Goal: Task Accomplishment & Management: Use online tool/utility

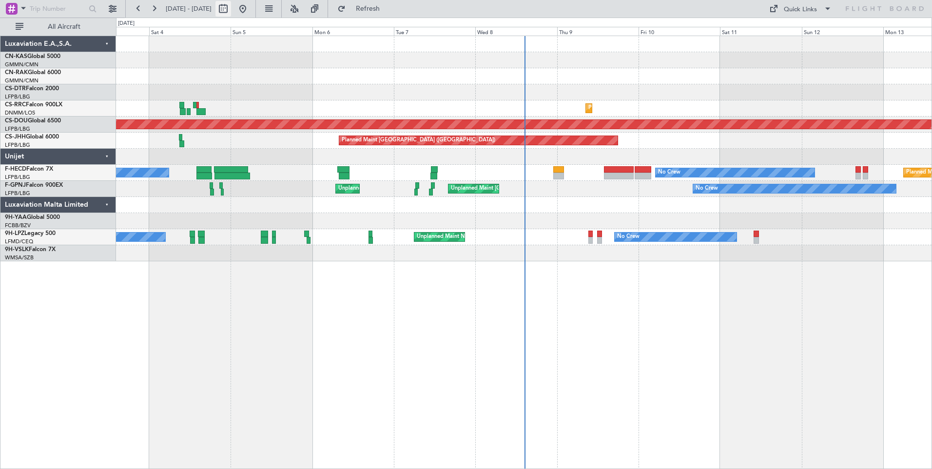
click at [231, 7] on button at bounding box center [223, 9] width 16 height 16
select select "10"
select select "2025"
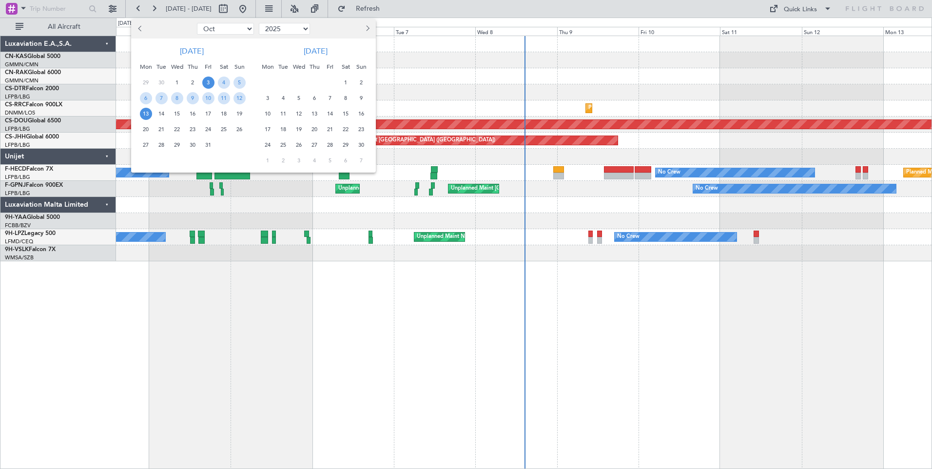
click at [208, 81] on span "3" at bounding box center [208, 83] width 12 height 12
click at [209, 117] on span "17" at bounding box center [208, 114] width 12 height 12
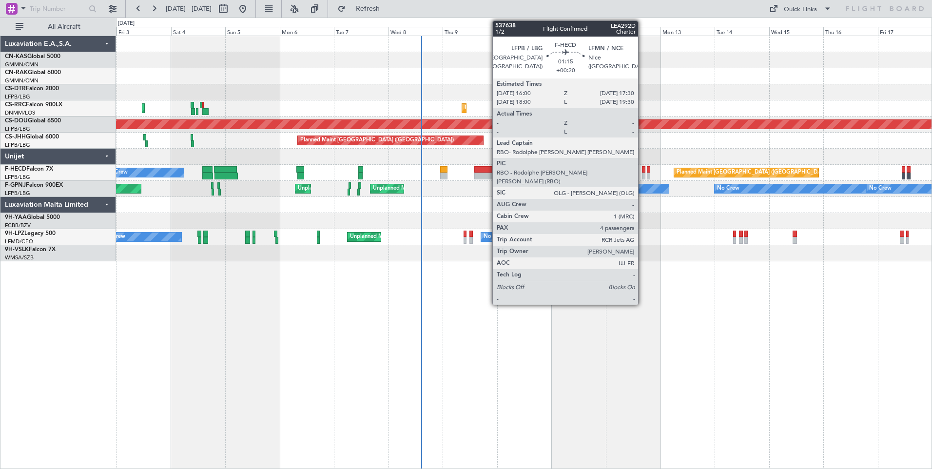
click at [642, 169] on div at bounding box center [643, 169] width 3 height 7
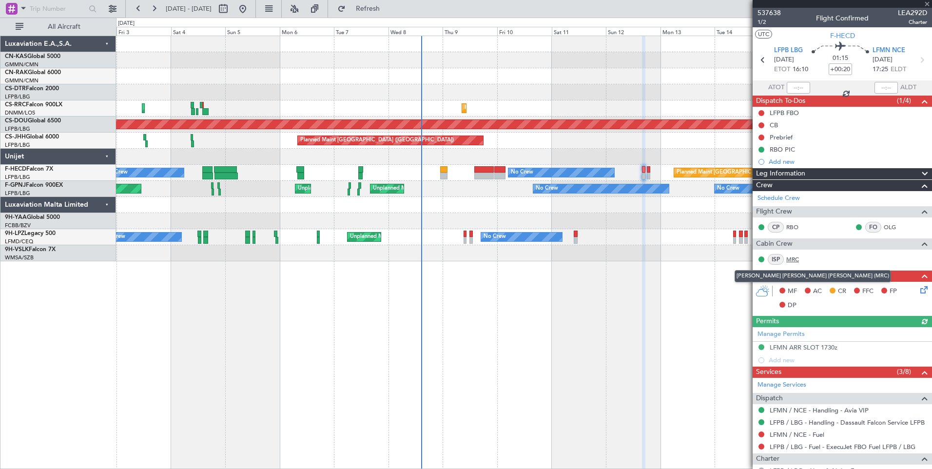
click at [790, 255] on link "MRC" at bounding box center [797, 259] width 22 height 9
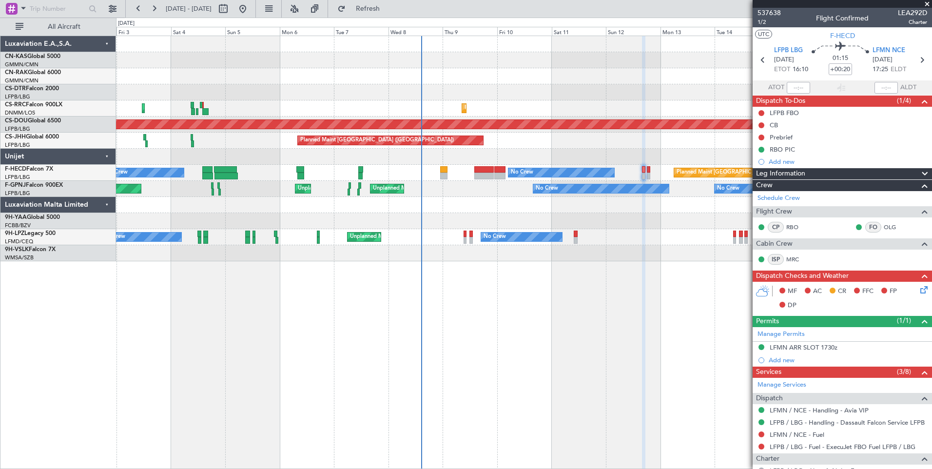
click at [929, 5] on span at bounding box center [927, 4] width 10 height 9
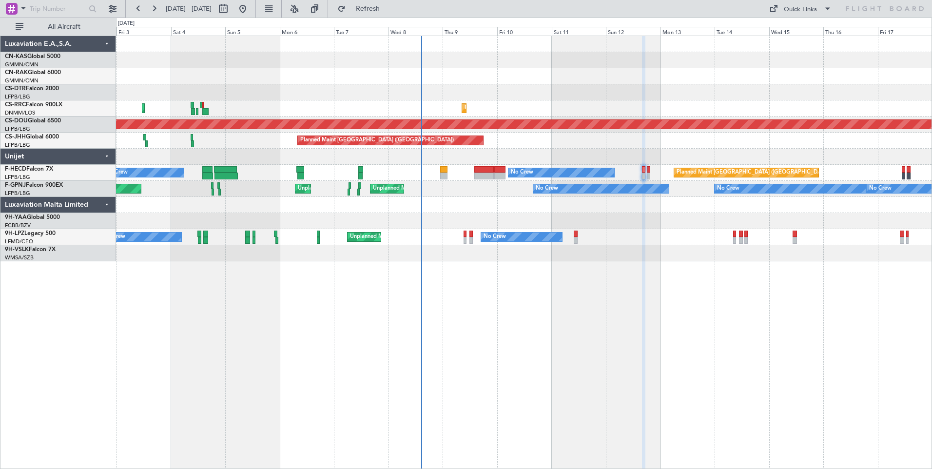
type input "0"
click at [792, 11] on div "Quick Links" at bounding box center [800, 10] width 33 height 10
click at [779, 50] on button "Crew Board" at bounding box center [800, 55] width 73 height 23
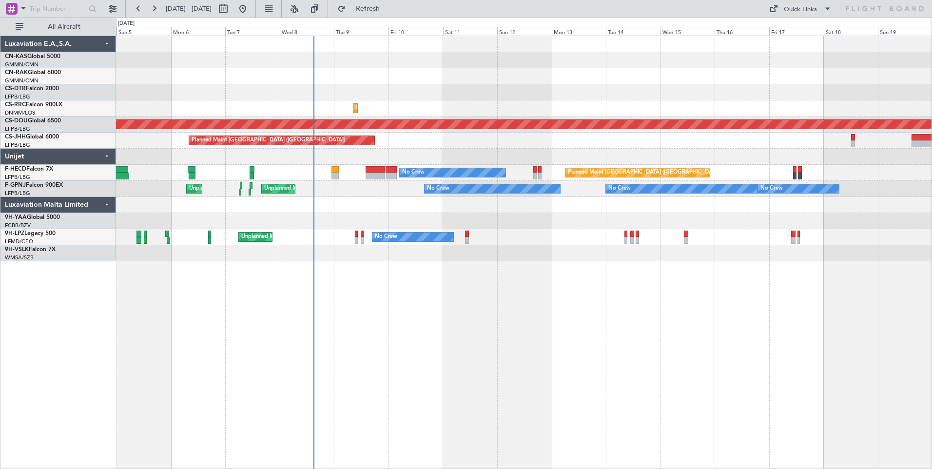
click at [545, 324] on div "Planned Maint Lagos ([PERSON_NAME]) Planned Maint [GEOGRAPHIC_DATA] ([PERSON_NA…" at bounding box center [524, 252] width 816 height 433
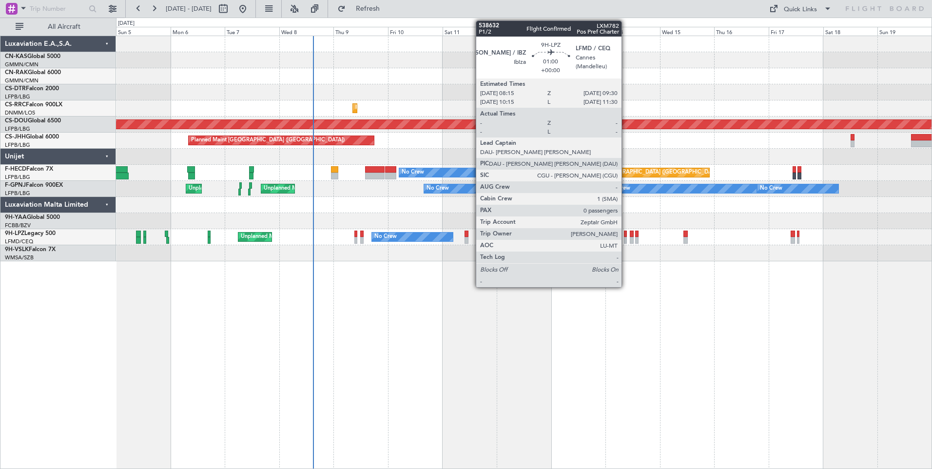
click at [626, 238] on div at bounding box center [625, 240] width 3 height 7
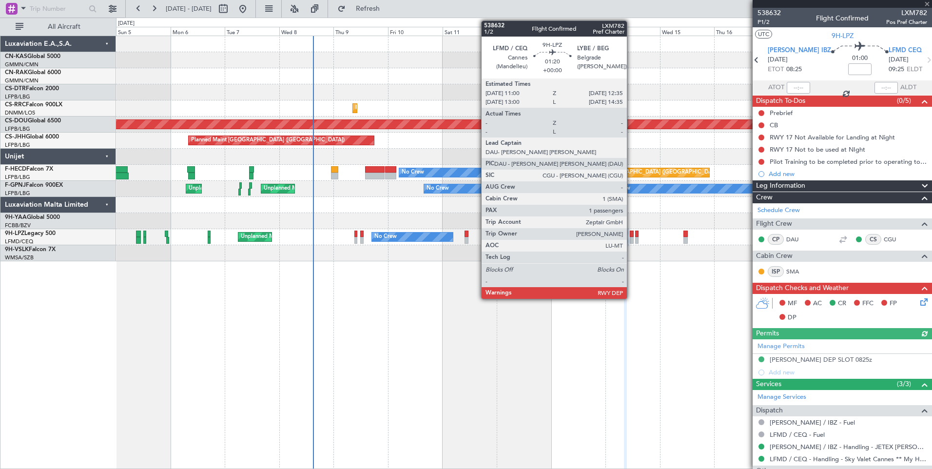
click at [631, 239] on div at bounding box center [632, 240] width 4 height 7
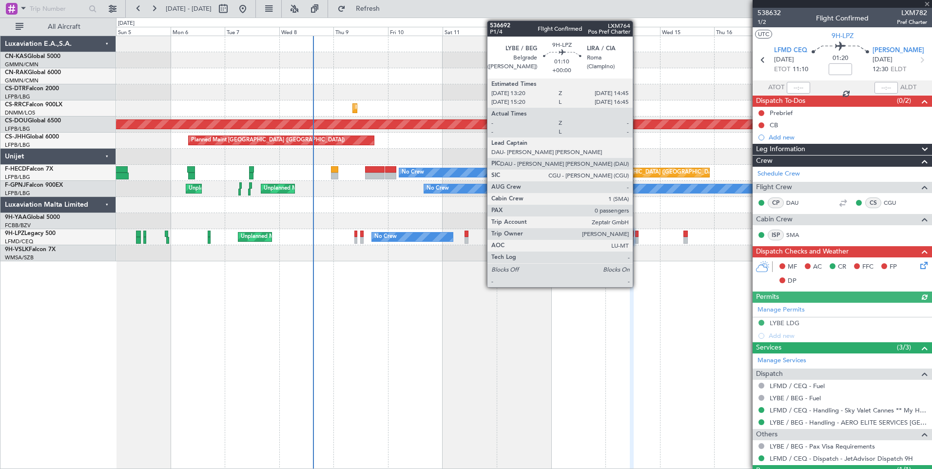
click at [637, 241] on div at bounding box center [636, 240] width 3 height 7
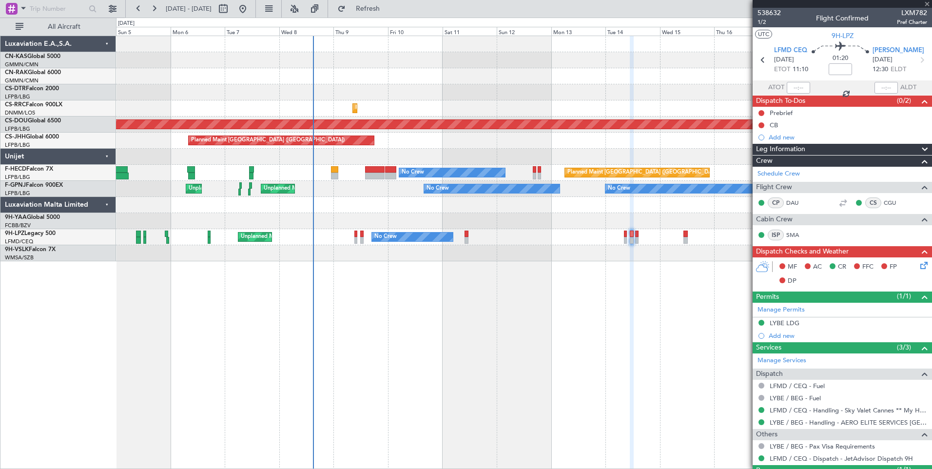
type input "0"
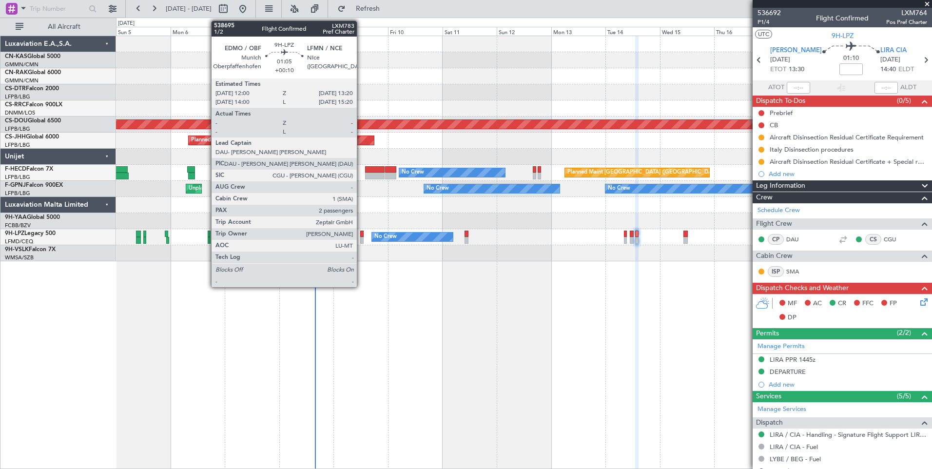
click at [361, 236] on div at bounding box center [361, 234] width 3 height 7
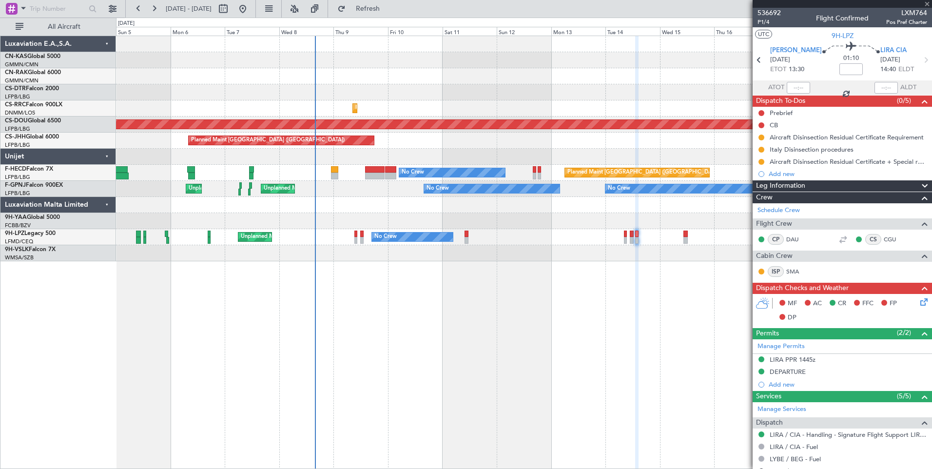
type input "+00:10"
type input "2"
